Goal: Task Accomplishment & Management: Use online tool/utility

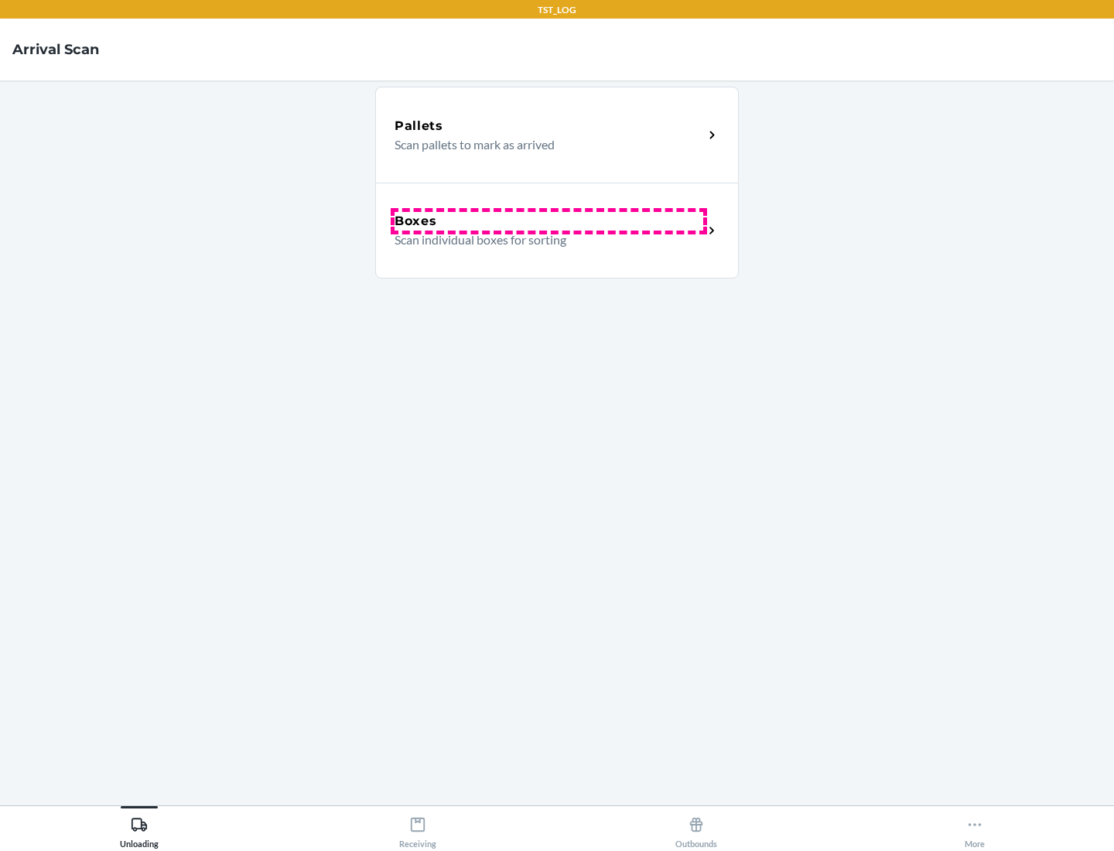
click at [548, 221] on div "Boxes" at bounding box center [548, 221] width 309 height 19
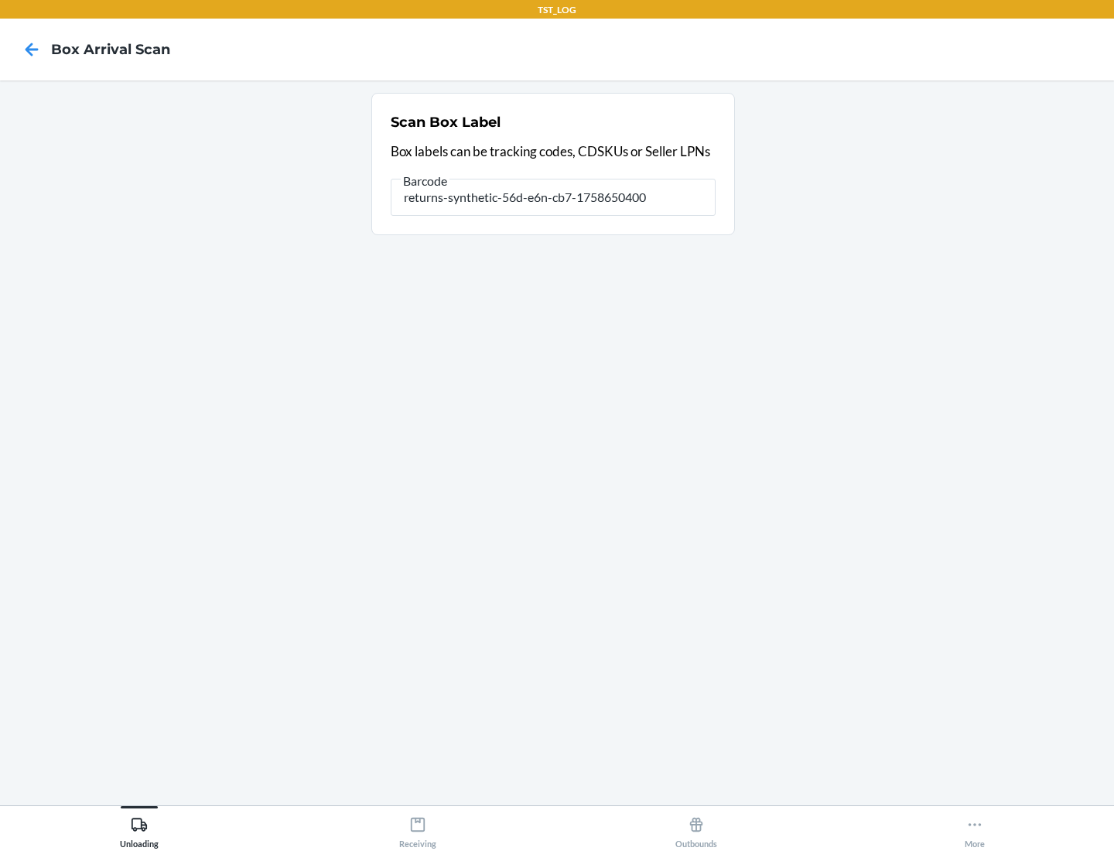
type input "returns-synthetic-56d-e6n-cb7-1758650400"
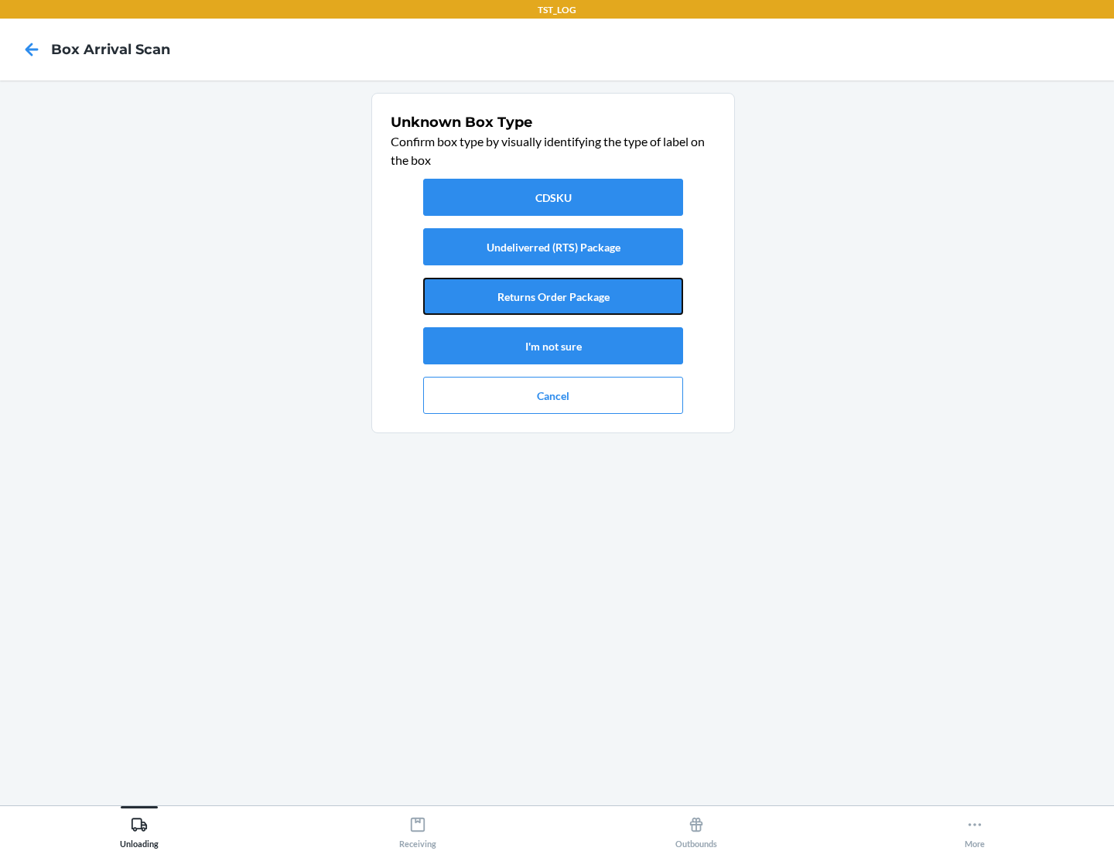
click at [553, 296] on button "Returns Order Package" at bounding box center [553, 296] width 260 height 37
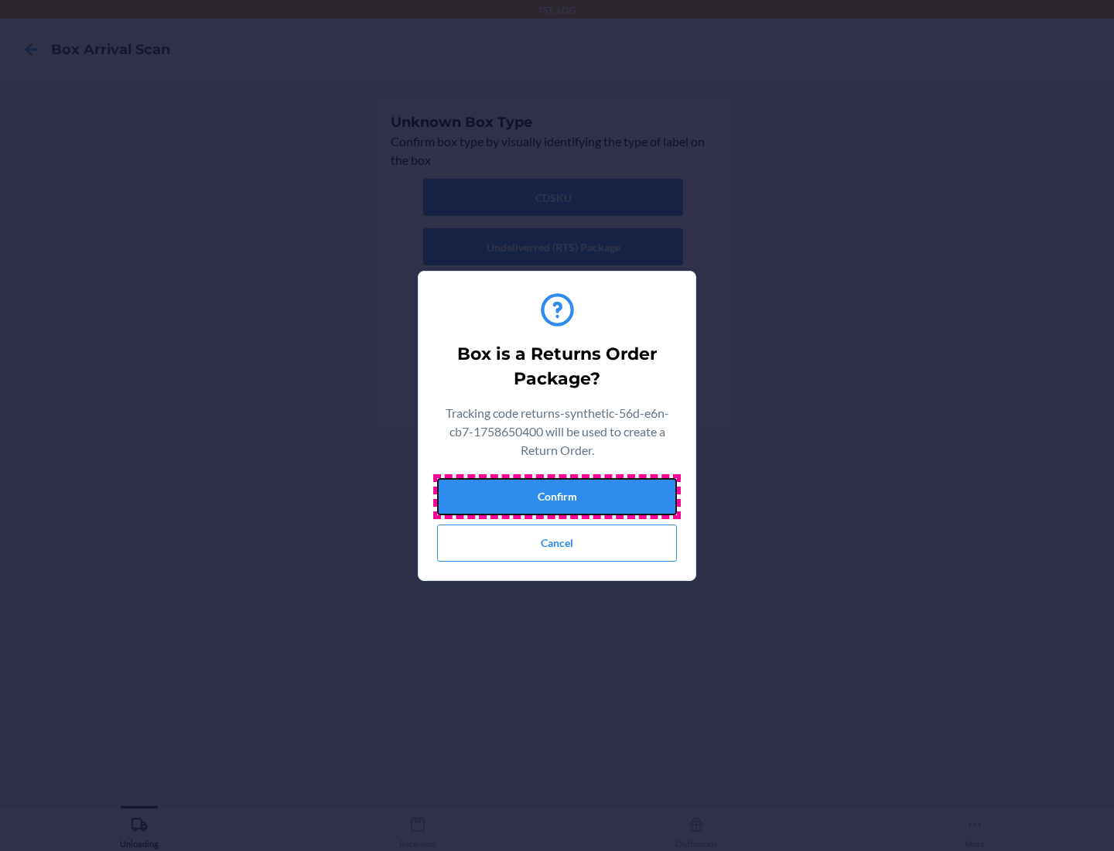
click at [557, 496] on button "Confirm" at bounding box center [557, 496] width 240 height 37
